Goal: Task Accomplishment & Management: Manage account settings

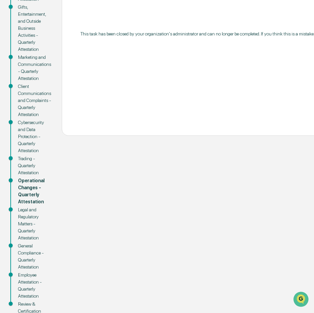
scroll to position [148, 0]
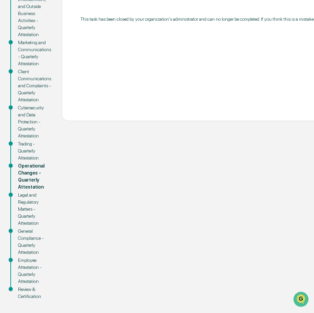
click at [27, 168] on div "Operational Changes - Quarterly Attestation" at bounding box center [34, 176] width 33 height 28
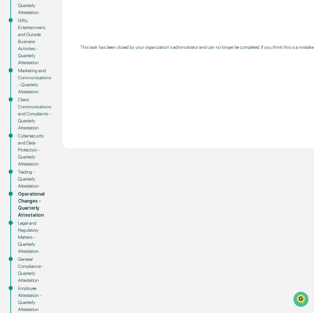
scroll to position [82, 0]
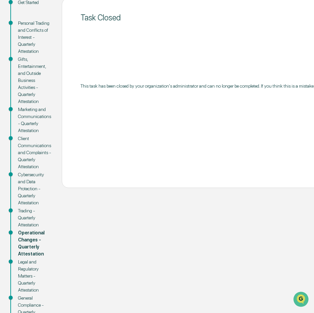
click at [27, 168] on div "Client Communications and Complaints - Quarterly Attestation" at bounding box center [34, 152] width 33 height 35
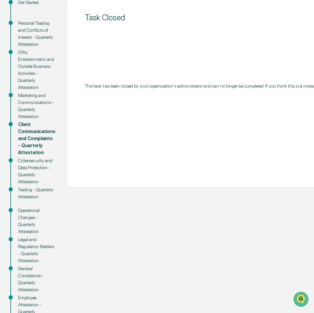
click at [36, 120] on div "Marketing and Communications - Quarterly Attestation" at bounding box center [36, 106] width 37 height 28
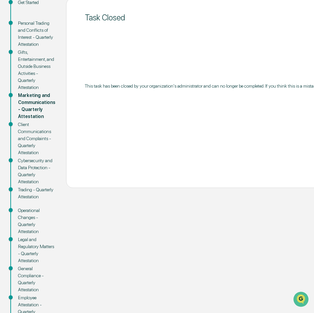
click at [26, 88] on div "Gifts, Entertainment, and Outside Business Activities - Quarterly Attestation" at bounding box center [36, 70] width 37 height 42
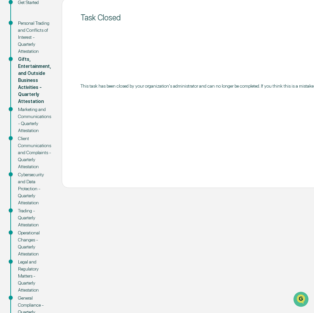
click at [25, 125] on div "Marketing and Communications - Quarterly Attestation" at bounding box center [34, 120] width 33 height 28
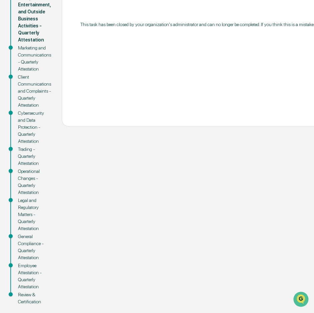
scroll to position [148, 0]
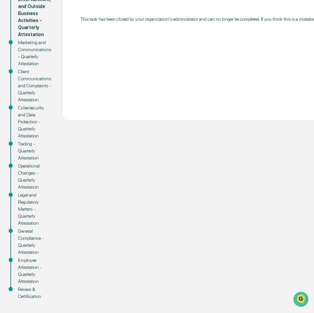
click at [26, 181] on div "Operational Changes - Quarterly Attestation" at bounding box center [34, 176] width 33 height 28
click at [30, 218] on div "Legal and Regulatory Matters - Quarterly Attestation" at bounding box center [34, 209] width 33 height 35
click at [30, 274] on div "Employee Attestation - Quarterly Attestation" at bounding box center [34, 271] width 33 height 28
click at [30, 288] on div "Review & Certification" at bounding box center [34, 293] width 33 height 14
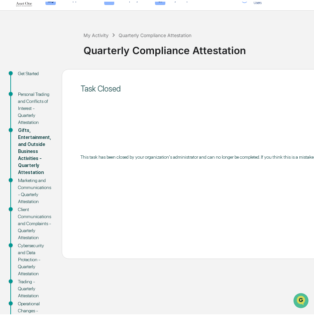
scroll to position [0, 0]
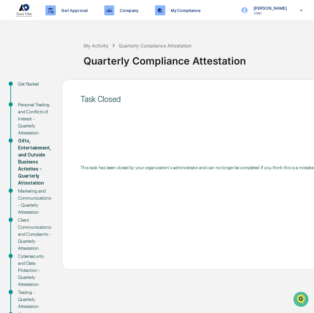
click at [26, 84] on div "Get Started" at bounding box center [34, 84] width 33 height 7
click at [99, 46] on div "My Activity" at bounding box center [96, 46] width 25 height 6
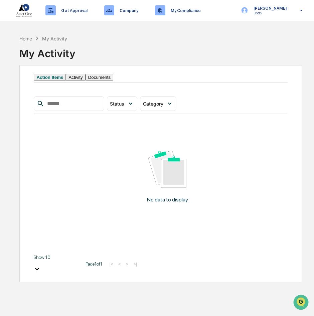
click at [85, 80] on button "Activity" at bounding box center [75, 77] width 19 height 7
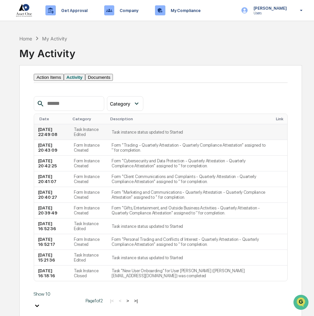
scroll to position [32, 0]
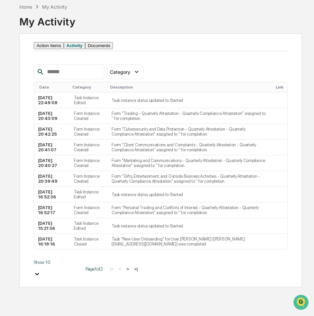
click at [132, 272] on button ">|" at bounding box center [136, 269] width 8 height 6
